Goal: Task Accomplishment & Management: Use online tool/utility

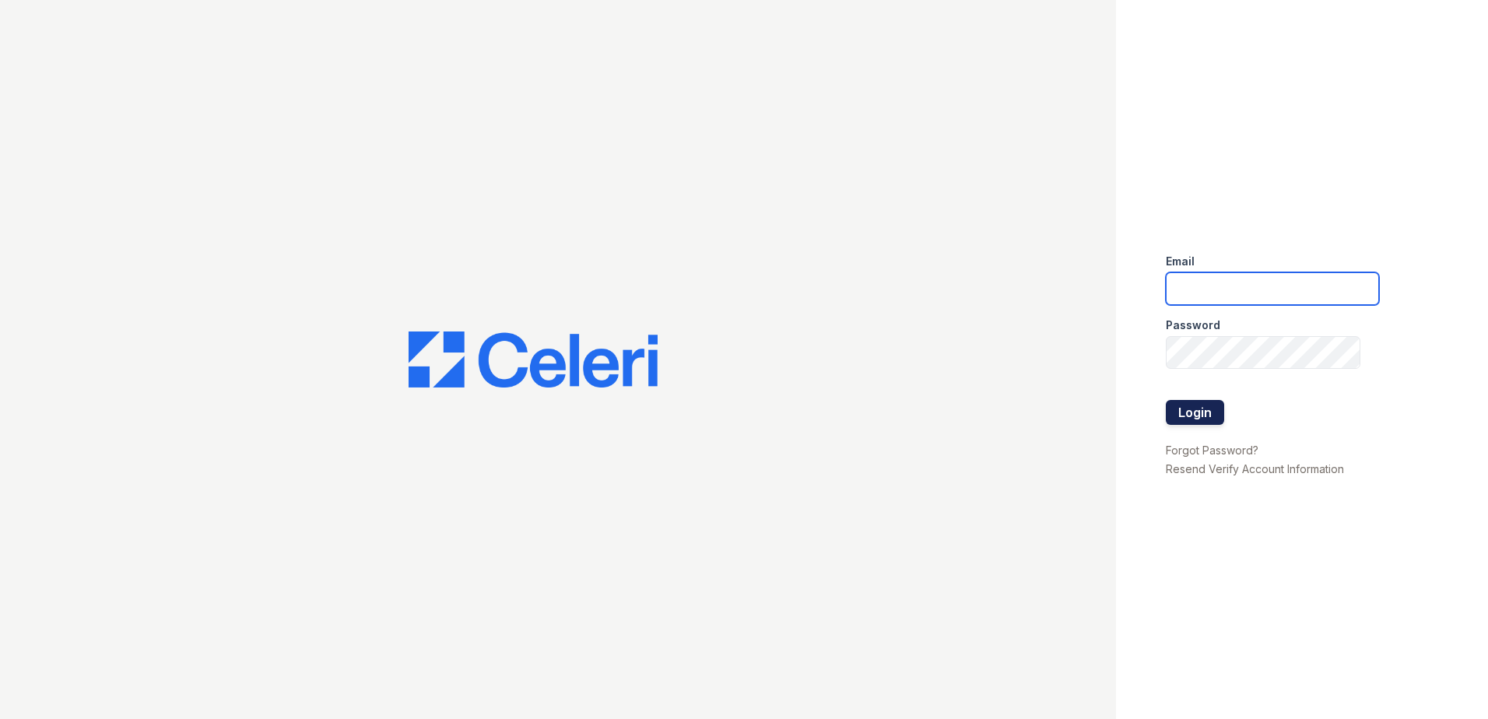
type input "[EMAIL_ADDRESS][DOMAIN_NAME]"
click at [1190, 420] on button "Login" at bounding box center [1195, 412] width 58 height 25
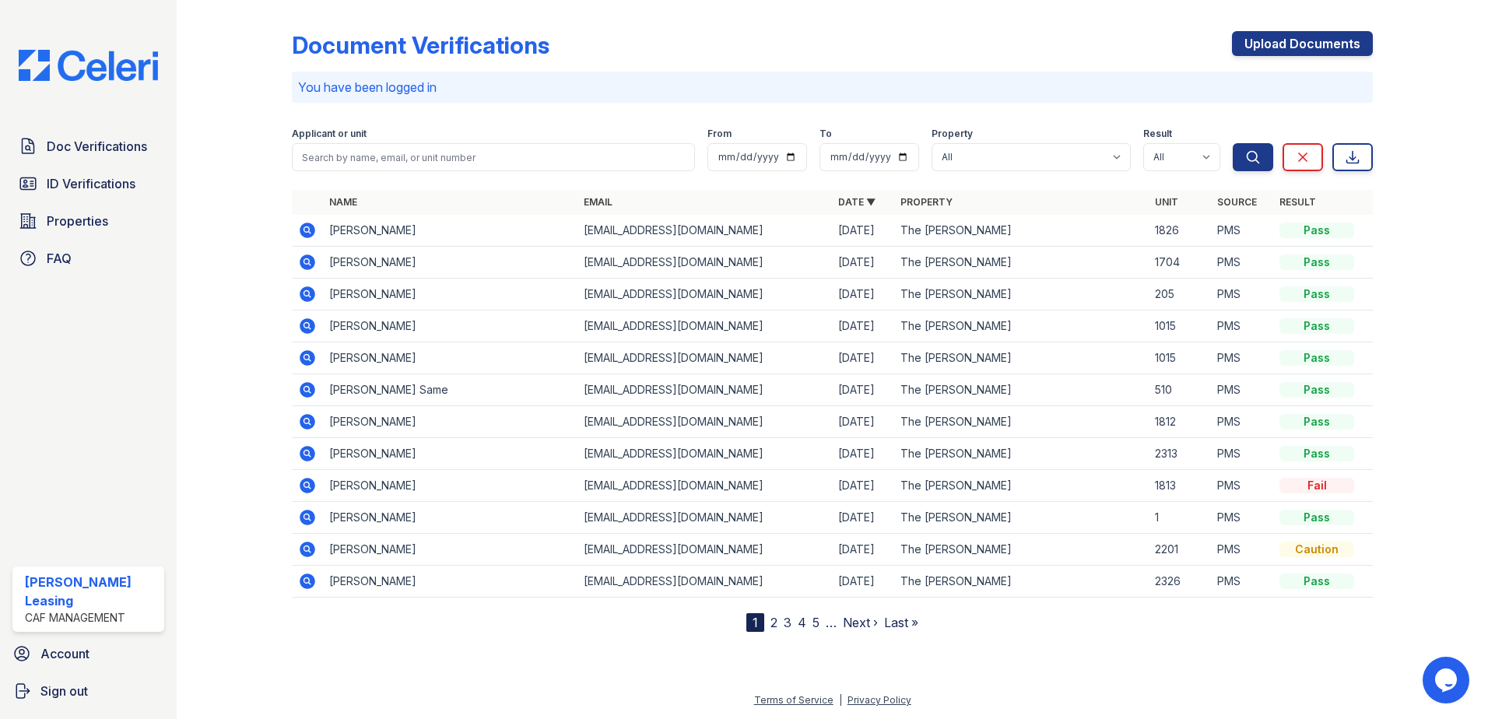
click at [313, 485] on icon at bounding box center [308, 486] width 16 height 16
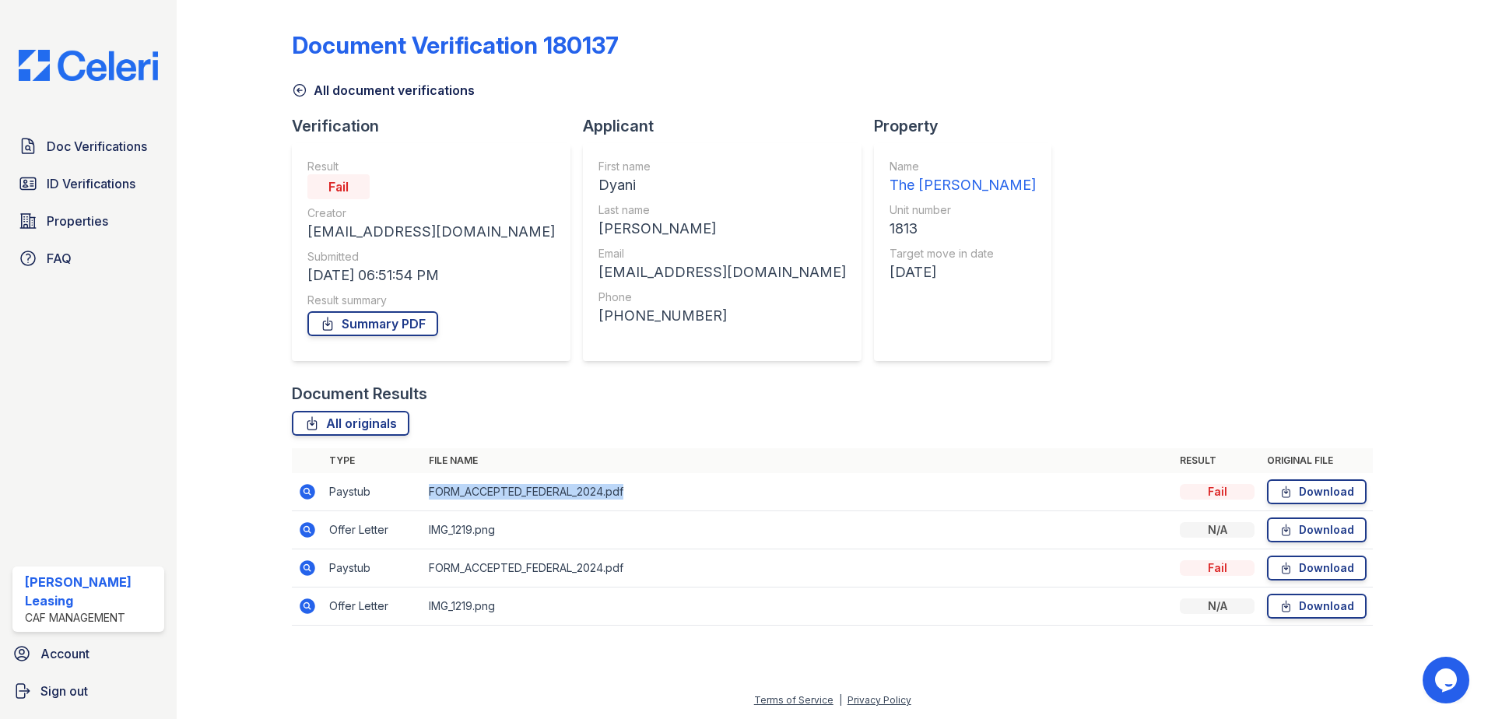
drag, startPoint x: 644, startPoint y: 488, endPoint x: 424, endPoint y: 502, distance: 220.6
click at [424, 502] on td "FORM_ACCEPTED_FEDERAL_2024.pdf" at bounding box center [797, 492] width 751 height 38
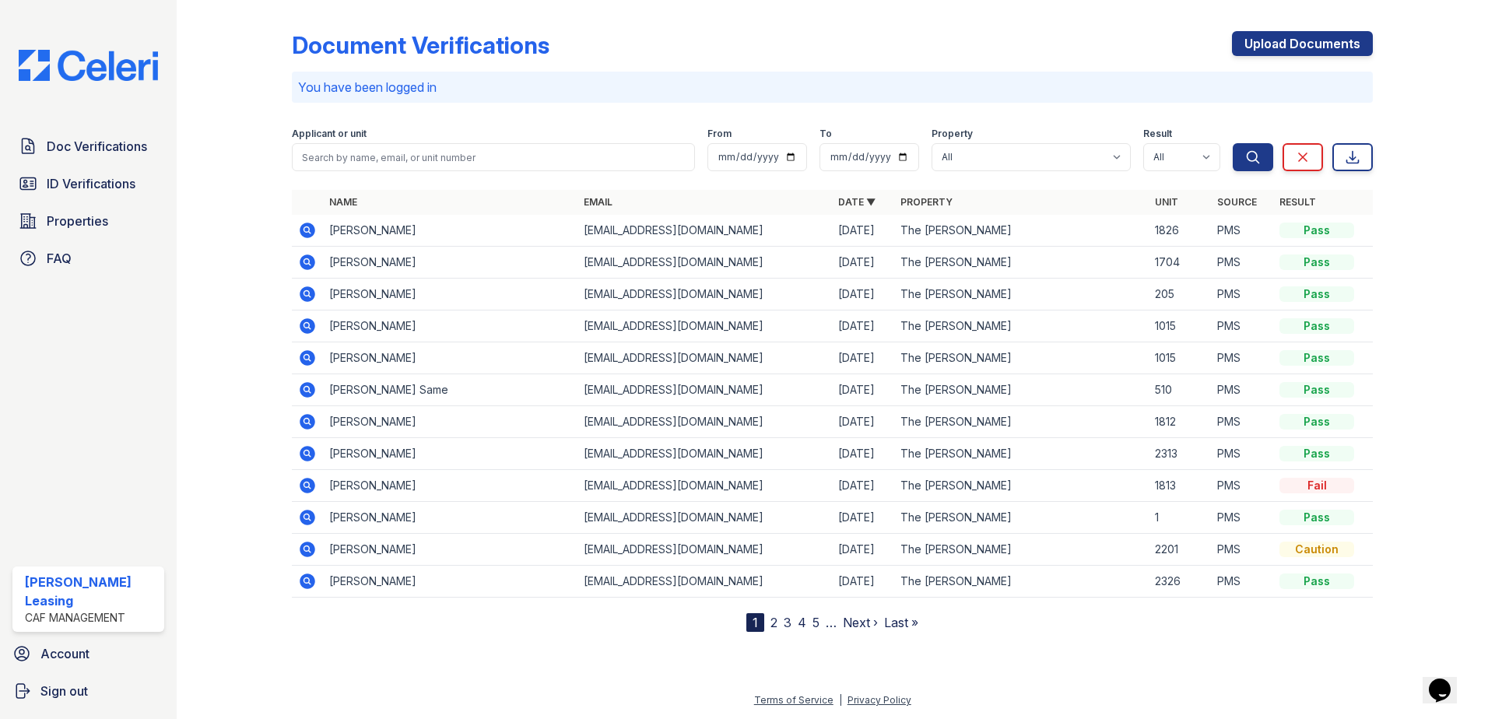
click at [773, 619] on link "2" at bounding box center [773, 623] width 7 height 16
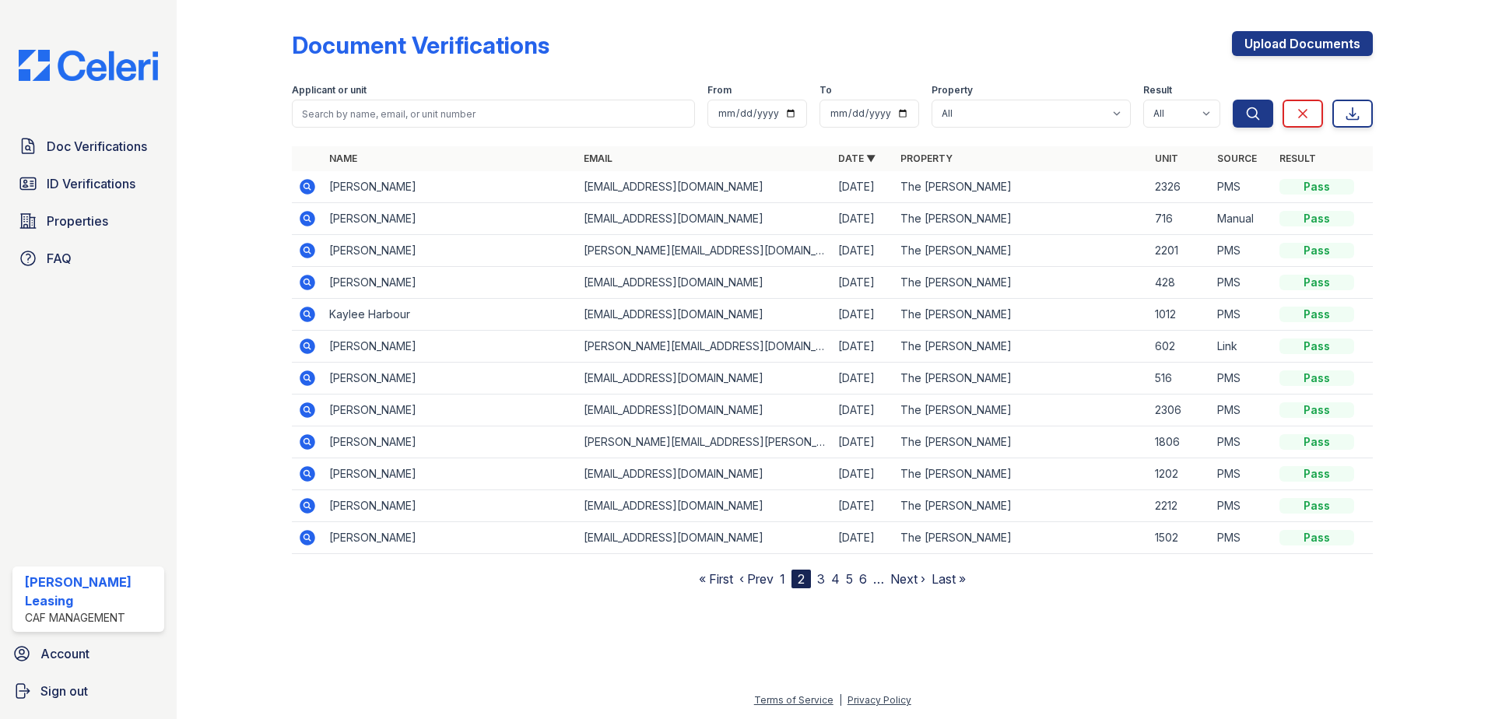
click at [825, 578] on link "3" at bounding box center [821, 579] width 8 height 16
click at [829, 579] on link "4" at bounding box center [828, 579] width 9 height 16
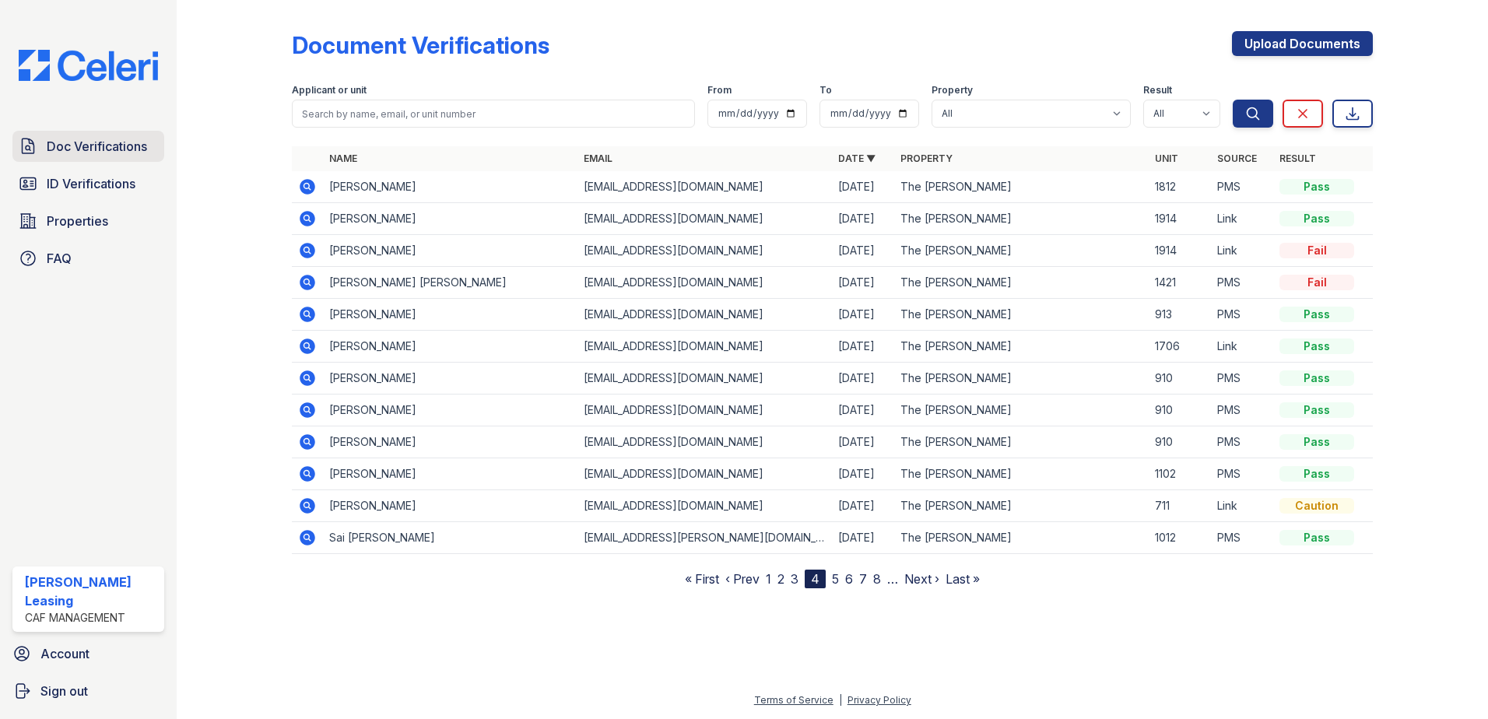
click at [93, 143] on span "Doc Verifications" at bounding box center [97, 146] width 100 height 19
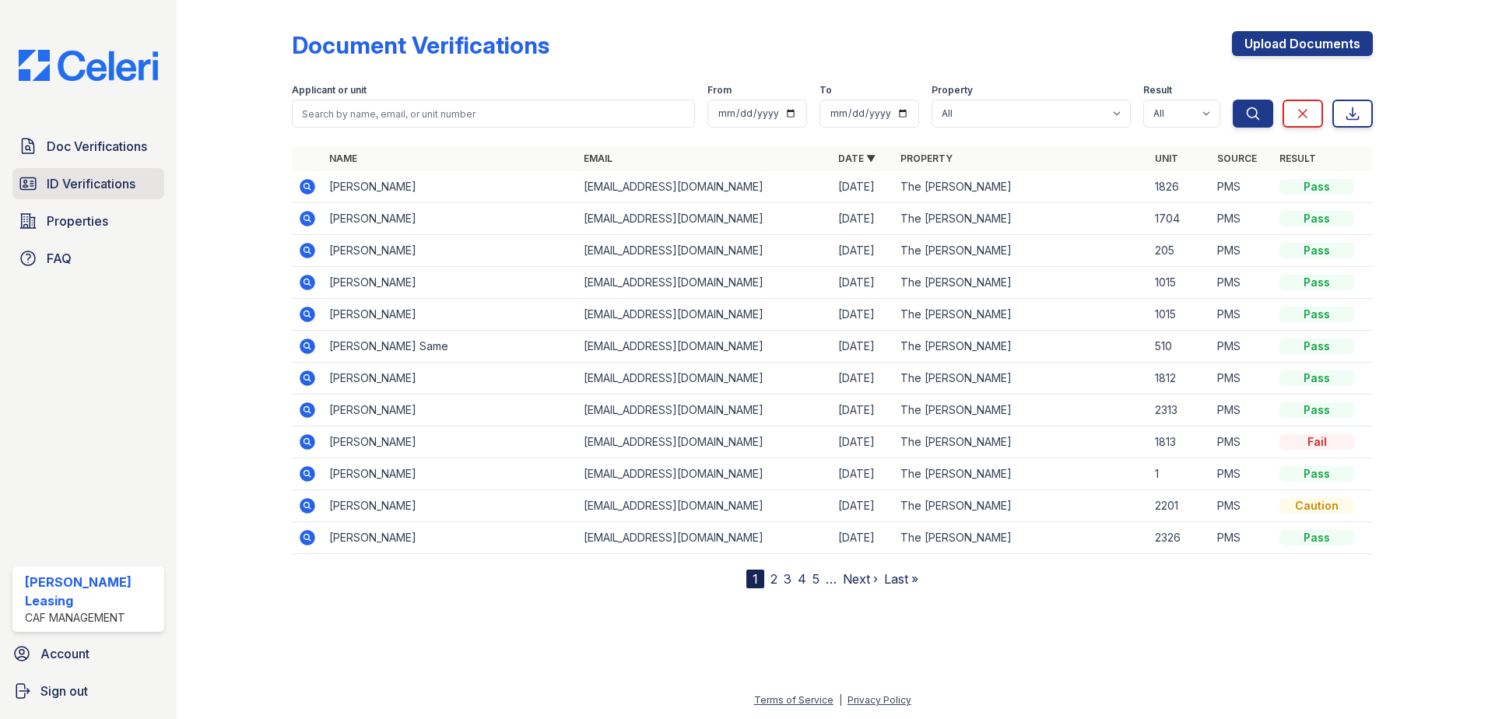
click at [59, 189] on span "ID Verifications" at bounding box center [91, 183] width 89 height 19
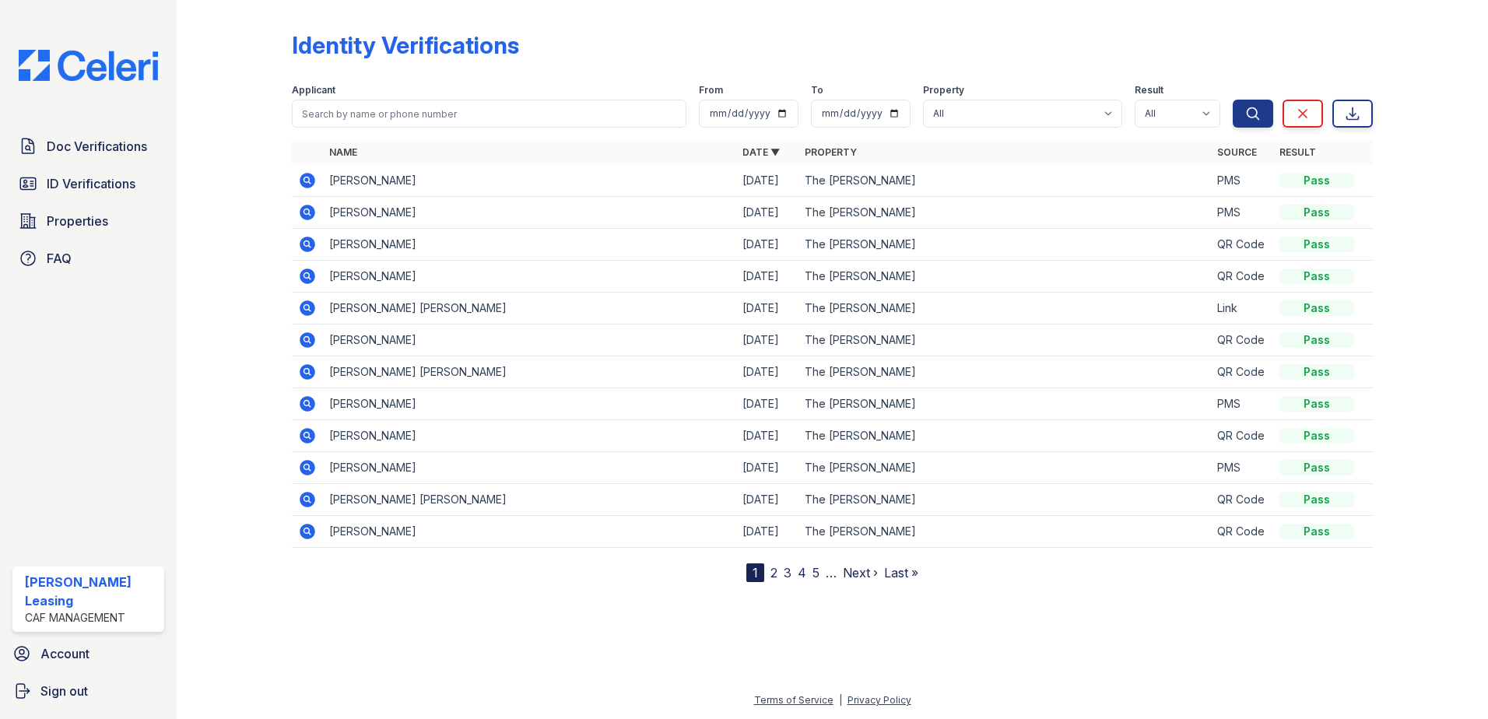
click at [771, 569] on link "2" at bounding box center [773, 573] width 7 height 16
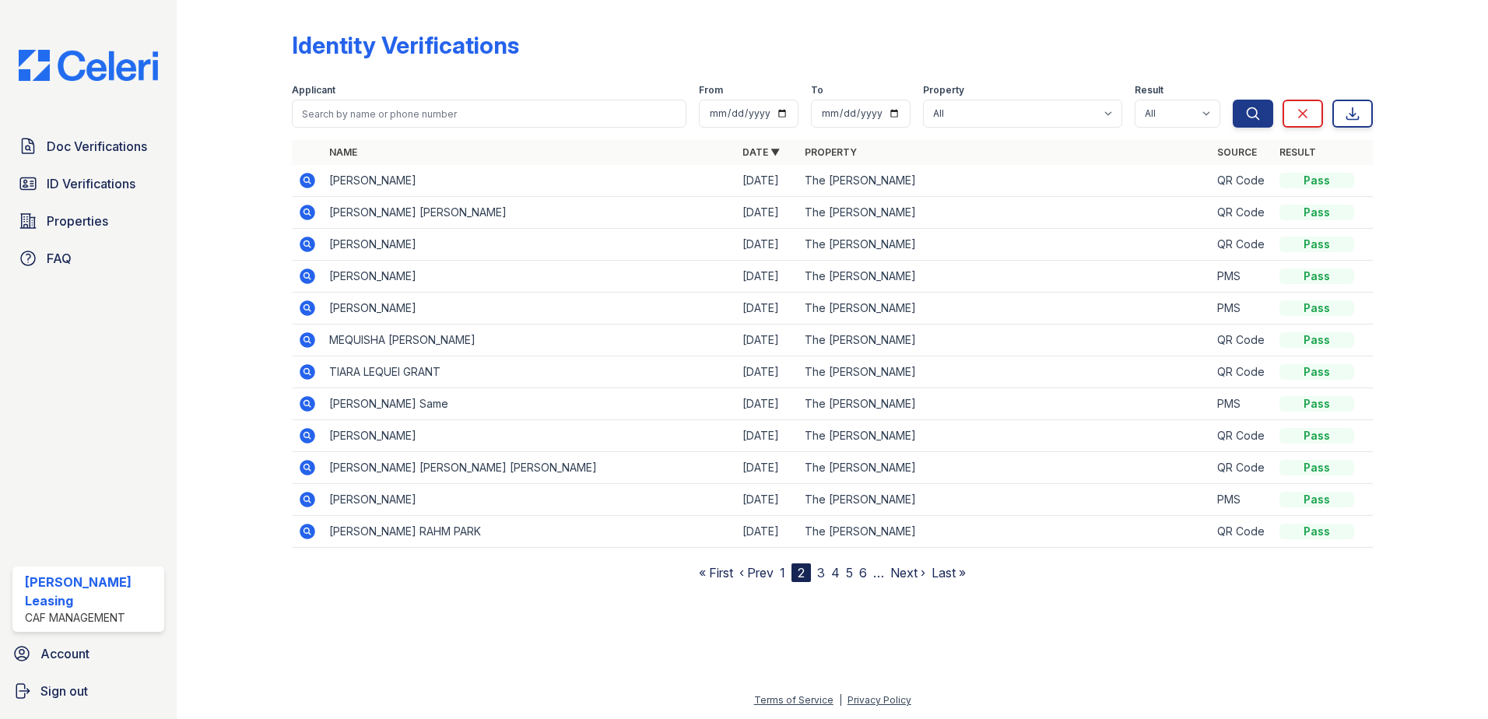
click at [822, 569] on link "3" at bounding box center [821, 573] width 8 height 16
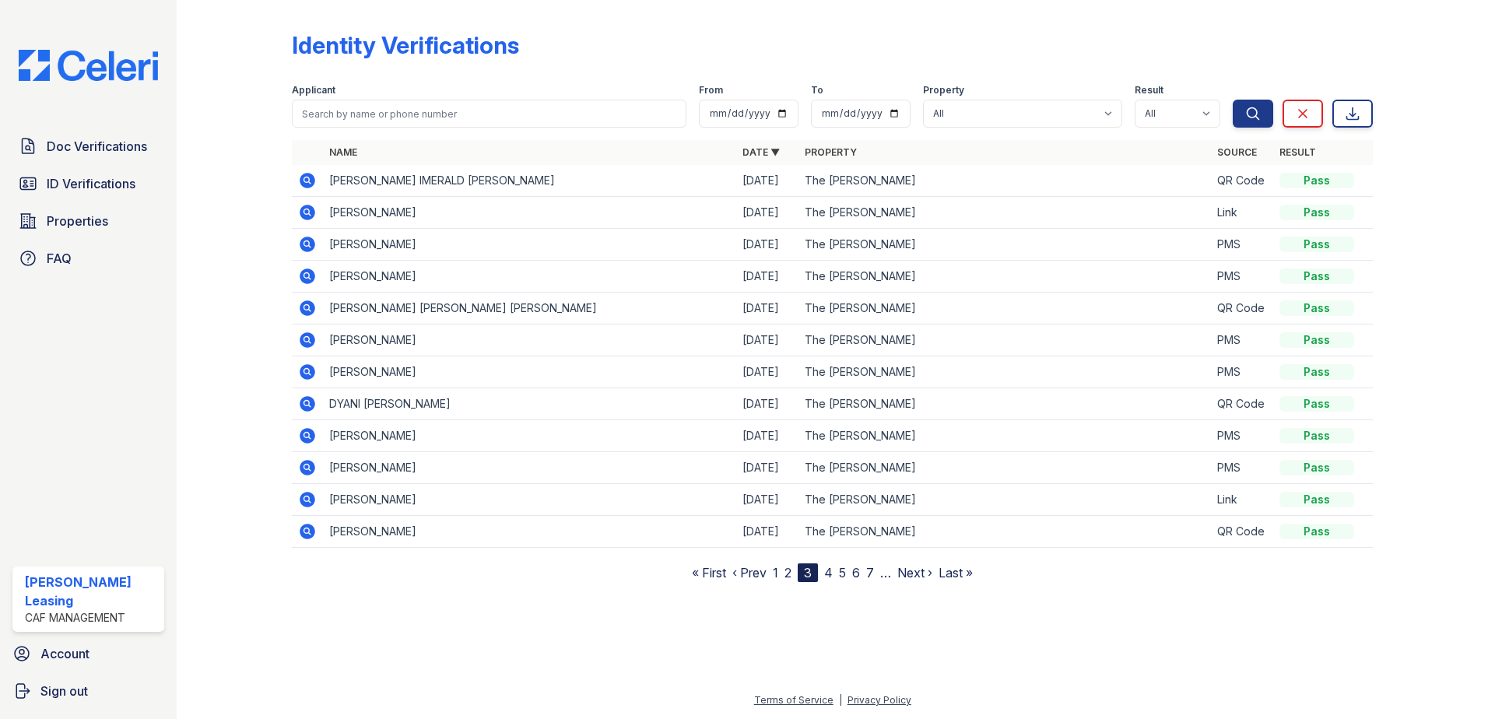
click at [833, 573] on link "4" at bounding box center [828, 573] width 9 height 16
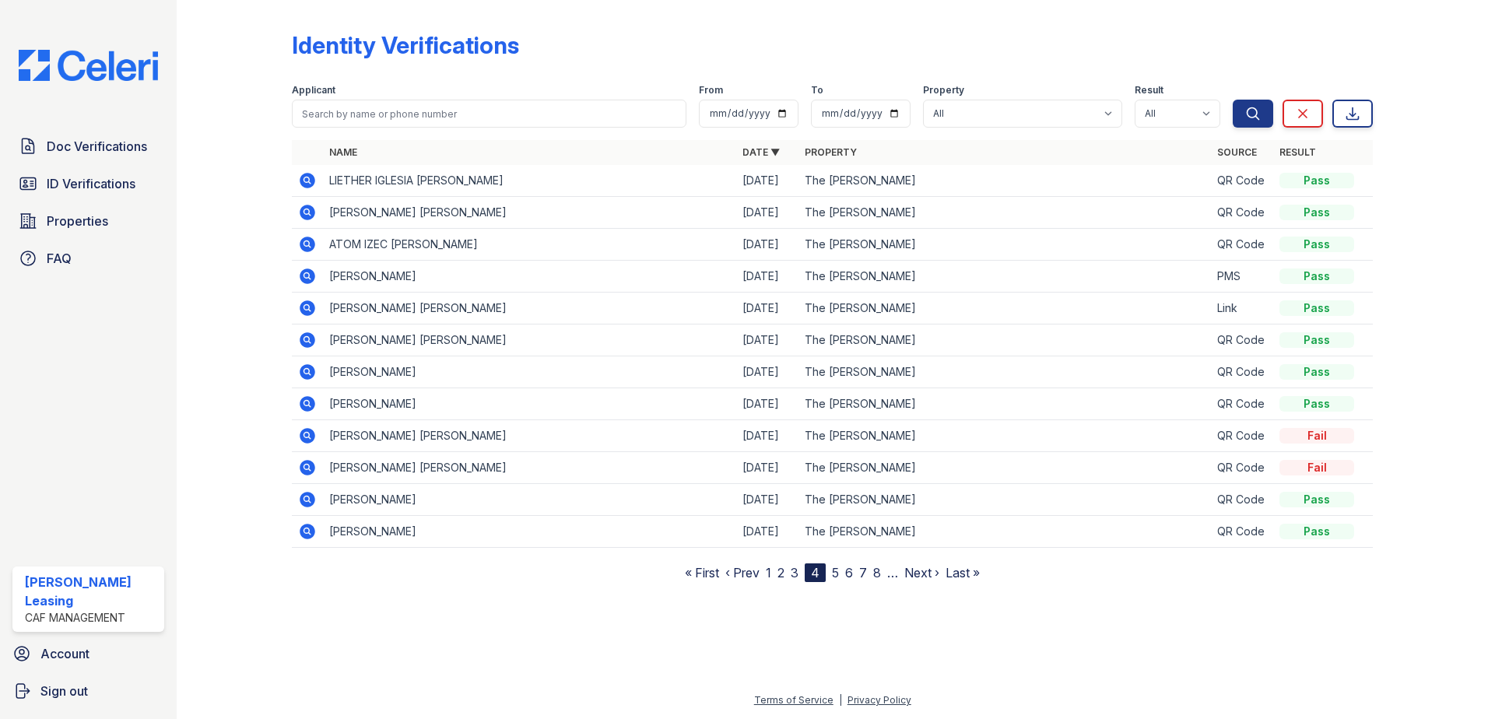
click at [848, 573] on link "6" at bounding box center [849, 573] width 8 height 16
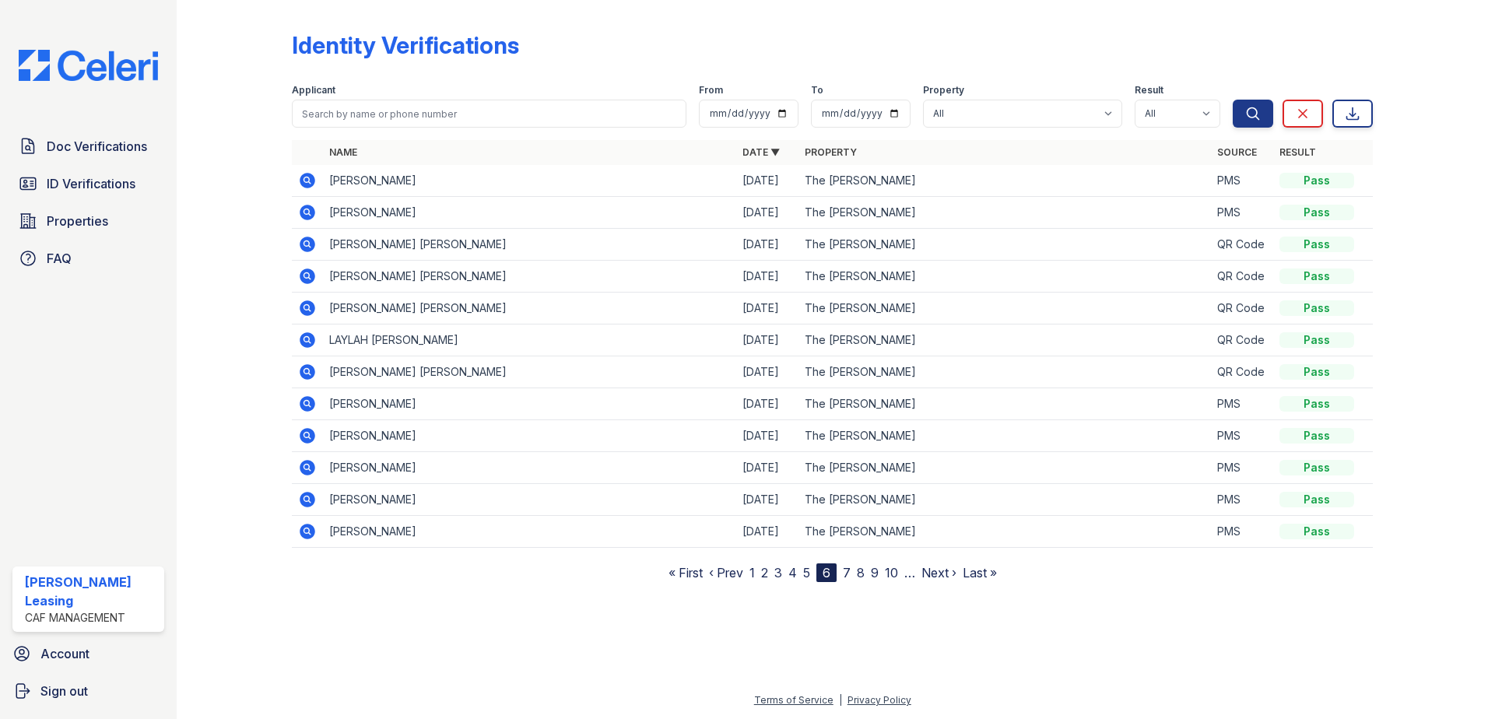
click at [811, 572] on nav "« First ‹ Prev 1 2 3 4 5 6 7 8 9 10 … Next › Last »" at bounding box center [832, 572] width 328 height 19
click at [809, 572] on link "5" at bounding box center [806, 573] width 7 height 16
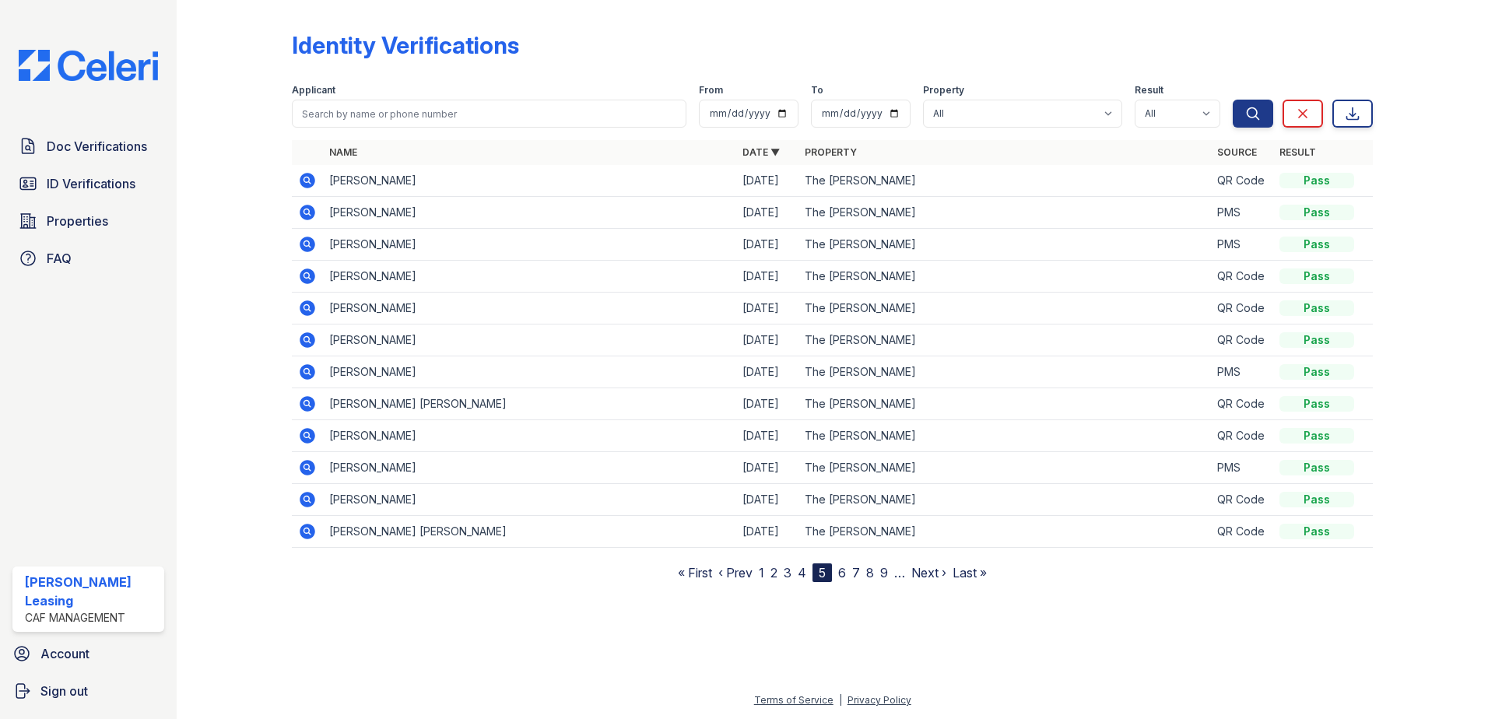
click at [801, 580] on link "4" at bounding box center [802, 573] width 9 height 16
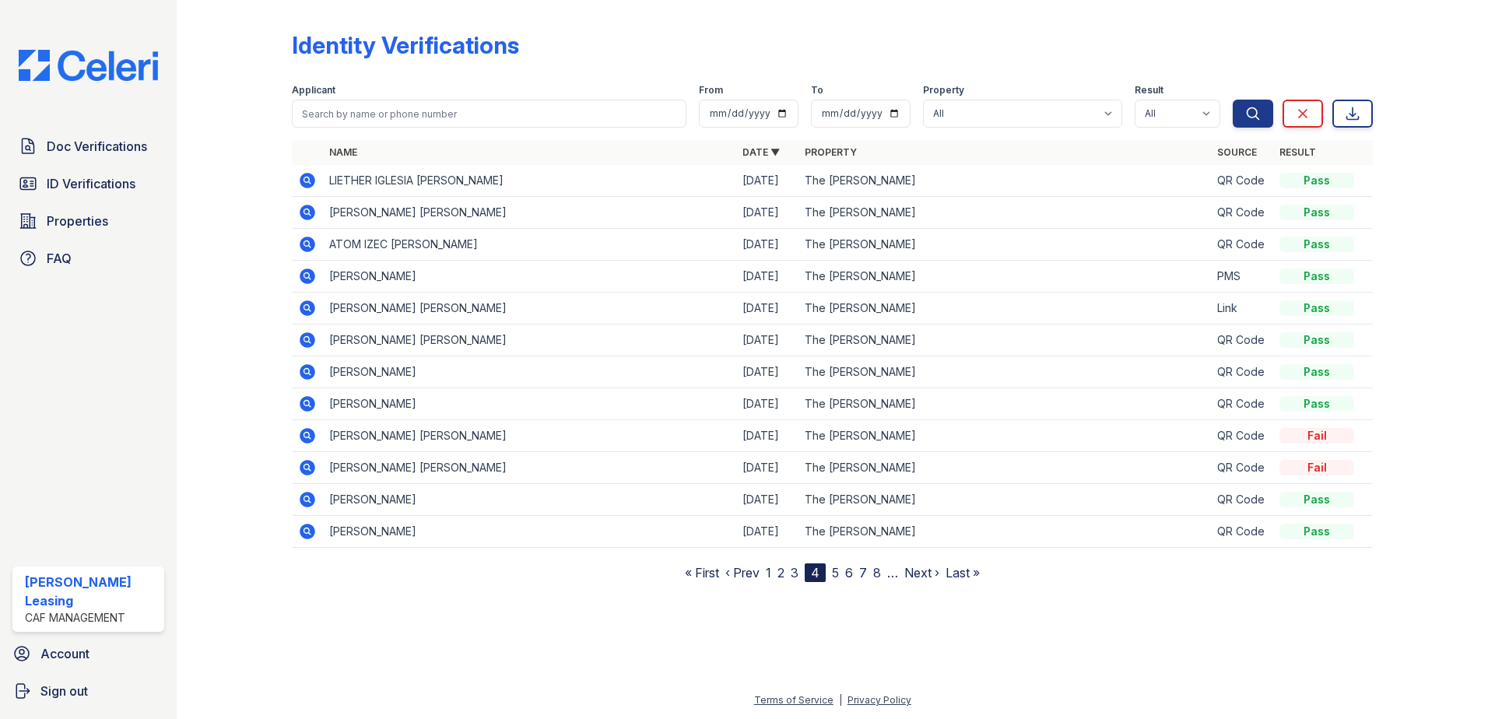
click at [1352, 47] on div "Identity Verifications" at bounding box center [832, 51] width 1081 height 40
